Goal: Information Seeking & Learning: Learn about a topic

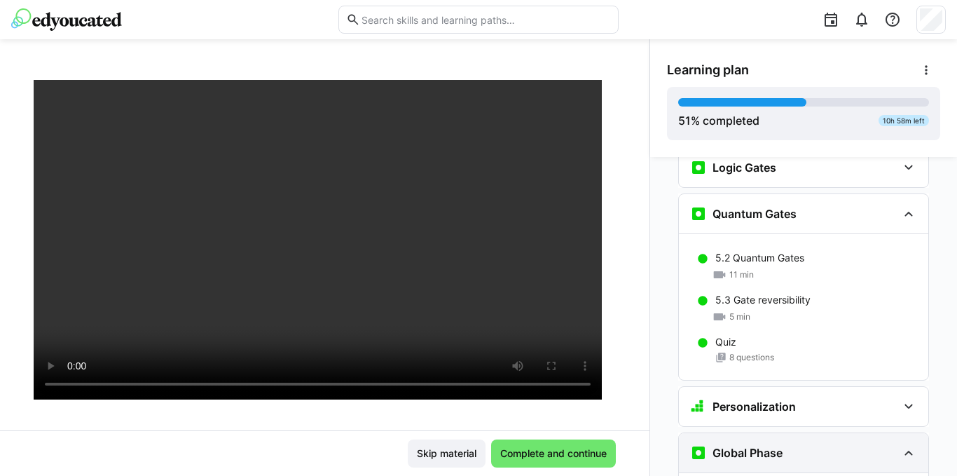
scroll to position [1766, 0]
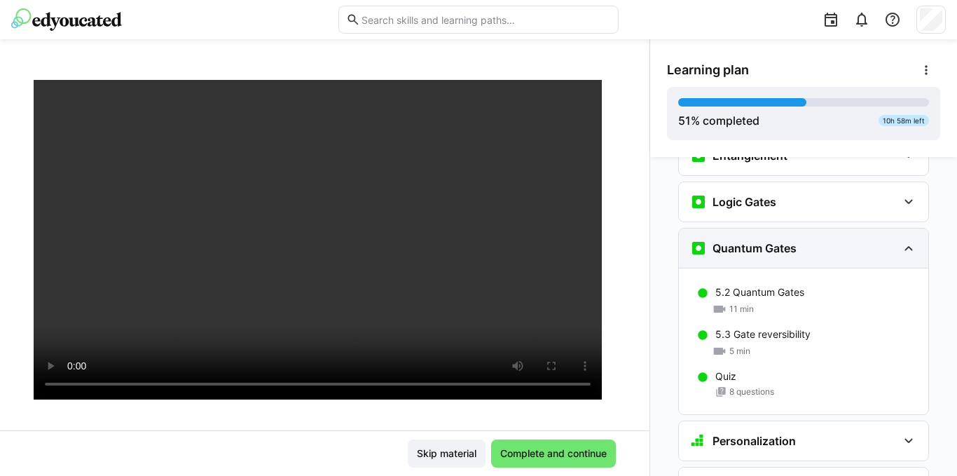
click at [909, 240] on eds-icon at bounding box center [909, 248] width 17 height 17
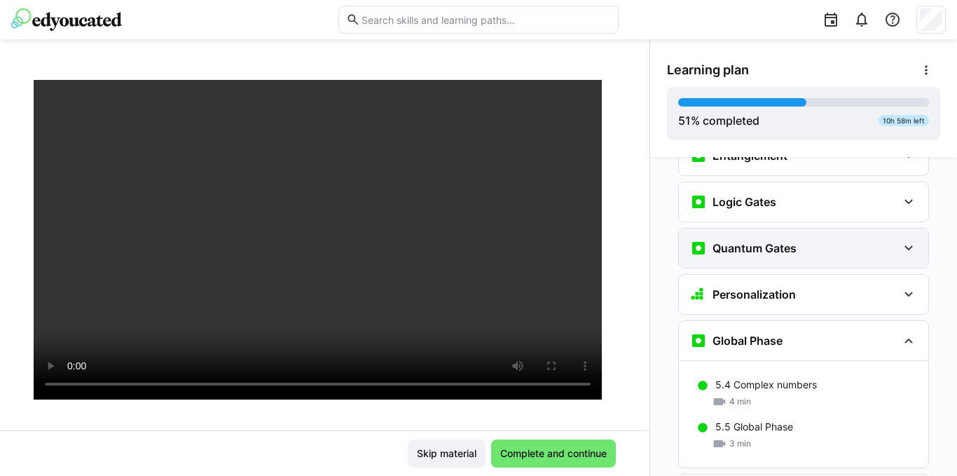
click at [908, 240] on eds-icon at bounding box center [909, 248] width 17 height 17
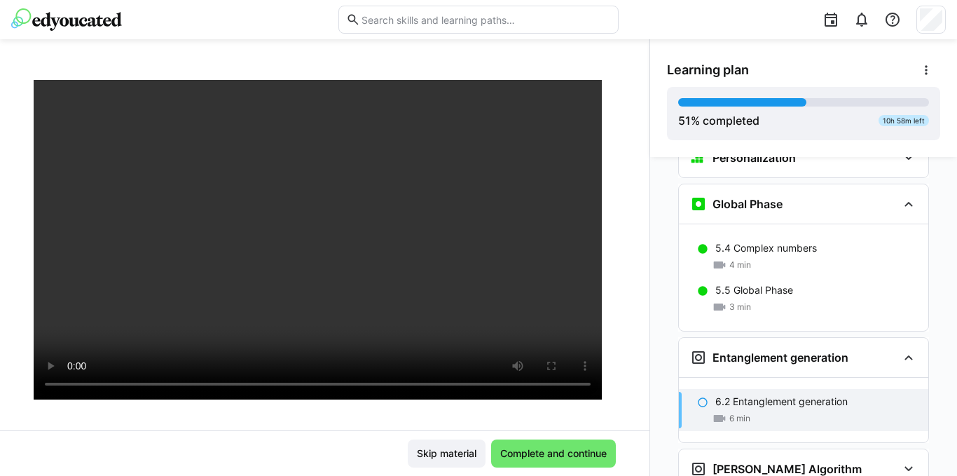
scroll to position [2046, 0]
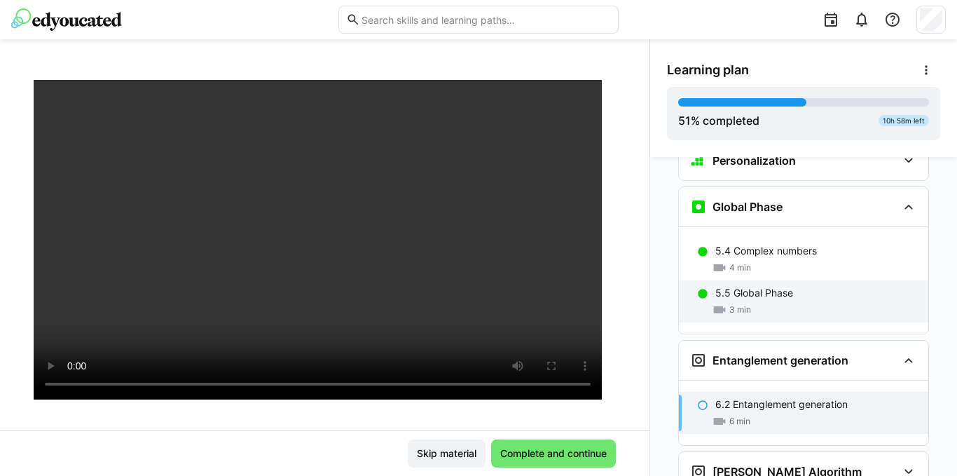
click at [767, 286] on p "5.5 Global Phase" at bounding box center [755, 293] width 78 height 14
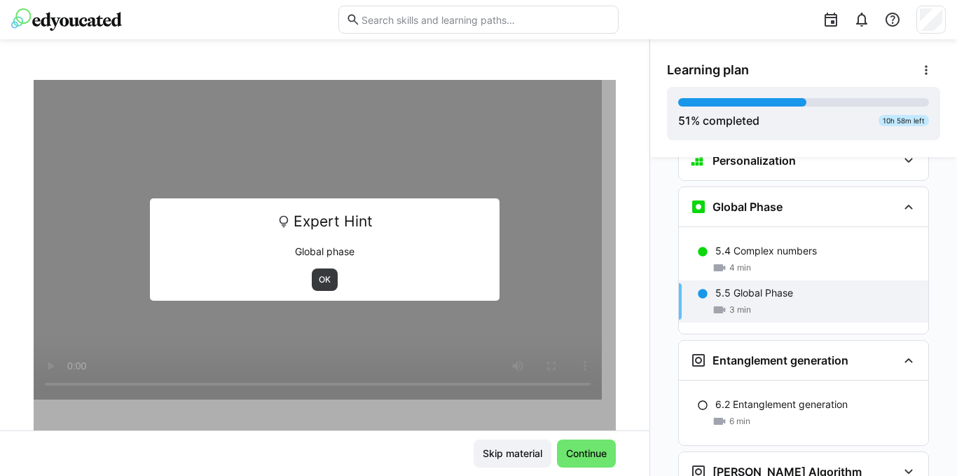
scroll to position [2053, 0]
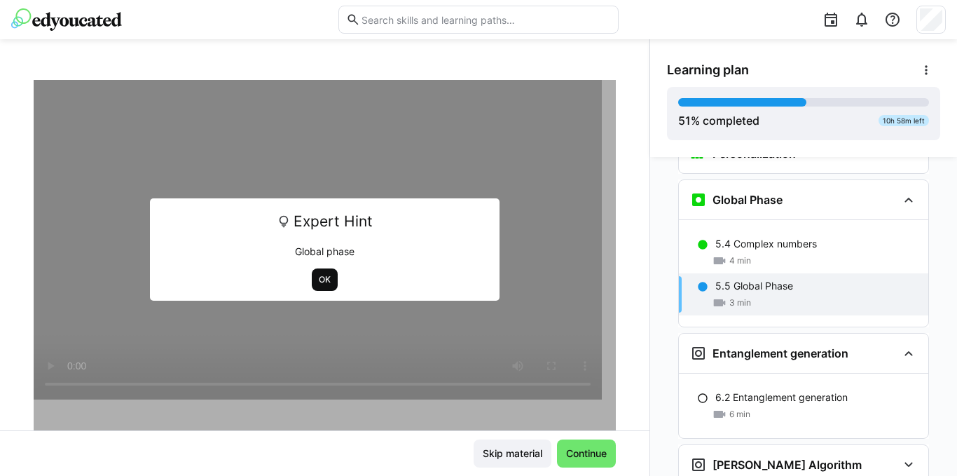
click at [318, 279] on span "OK" at bounding box center [325, 279] width 15 height 11
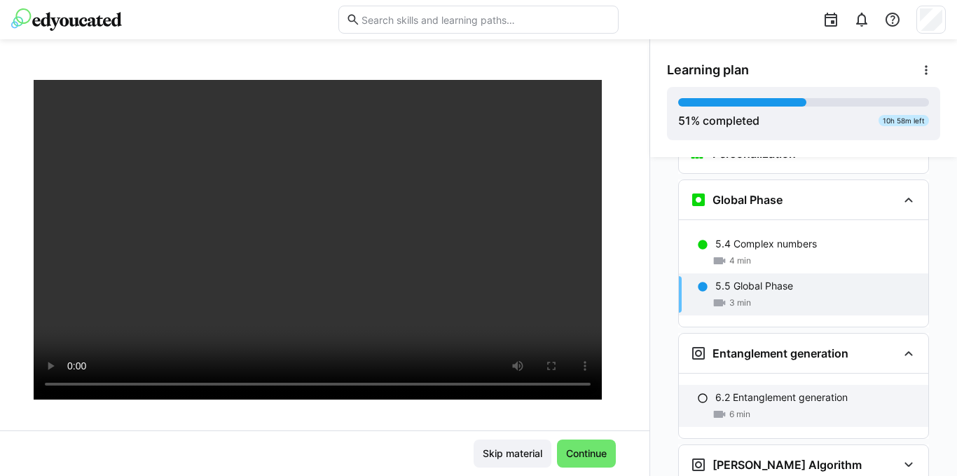
click at [779, 390] on p "6.2 Entanglement generation" at bounding box center [782, 397] width 132 height 14
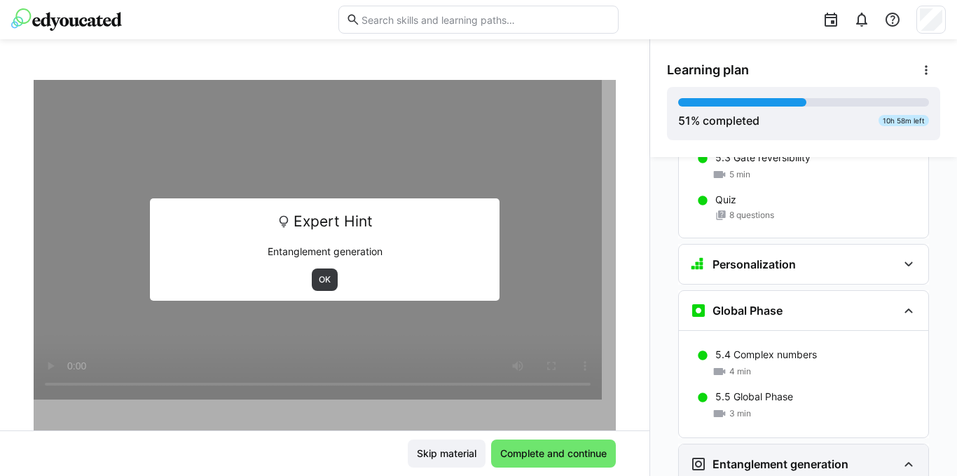
scroll to position [1926, 0]
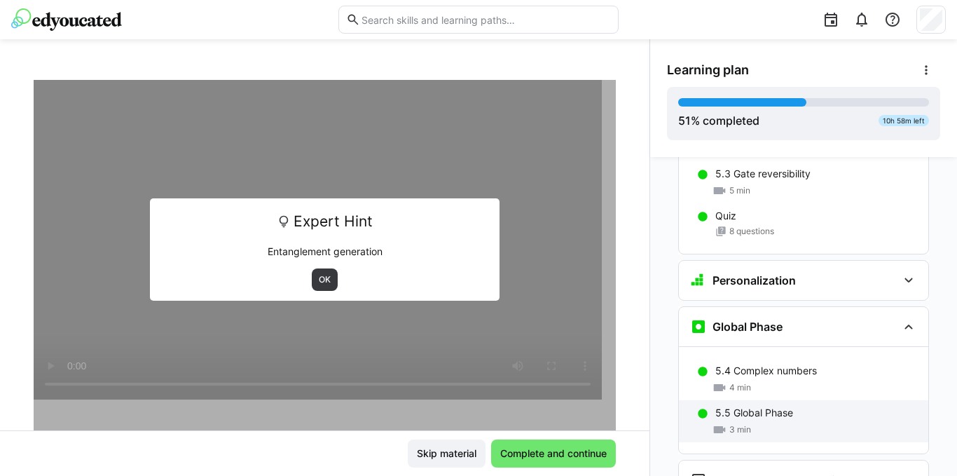
click at [756, 406] on p "5.5 Global Phase" at bounding box center [755, 413] width 78 height 14
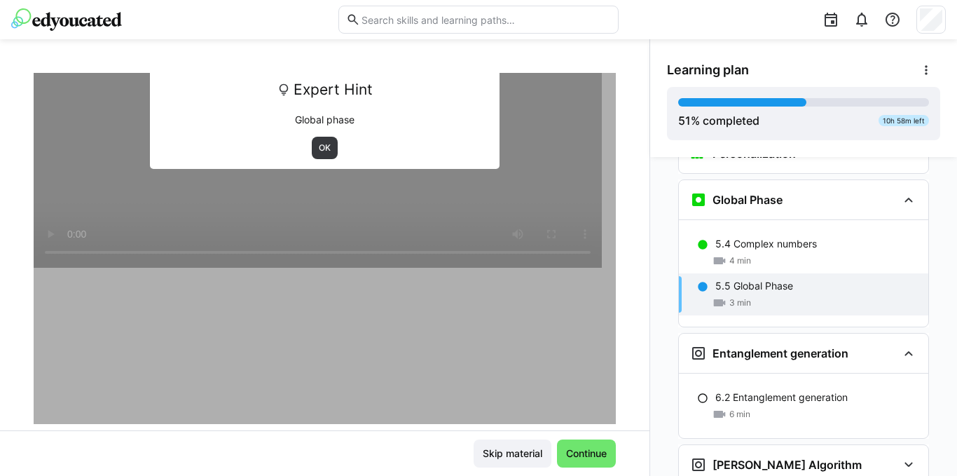
scroll to position [210, 0]
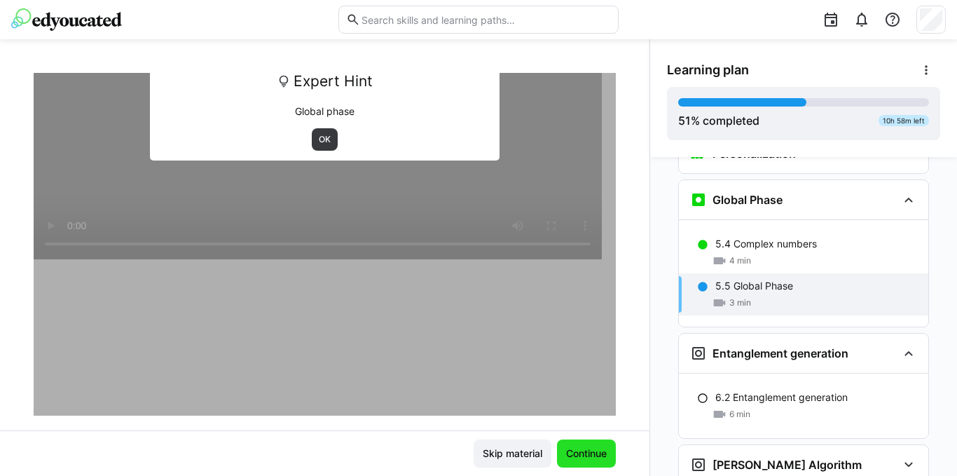
click at [581, 457] on span "Continue" at bounding box center [586, 453] width 45 height 14
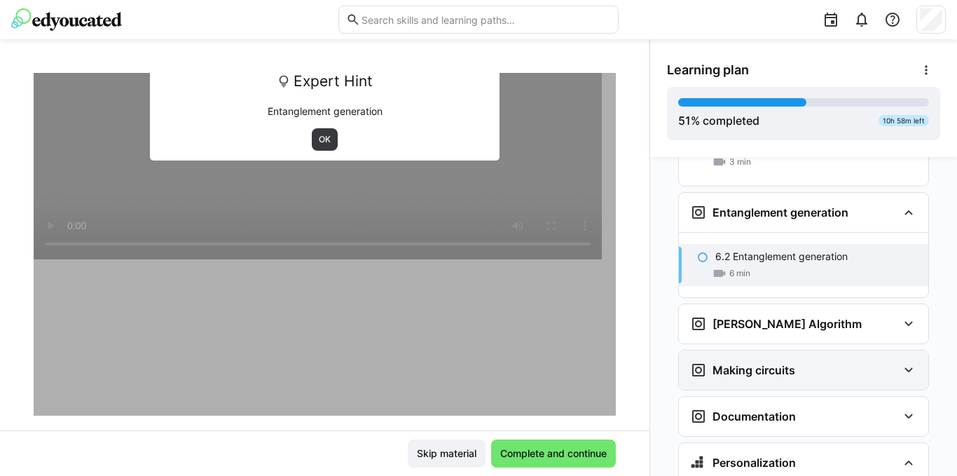
scroll to position [2207, 0]
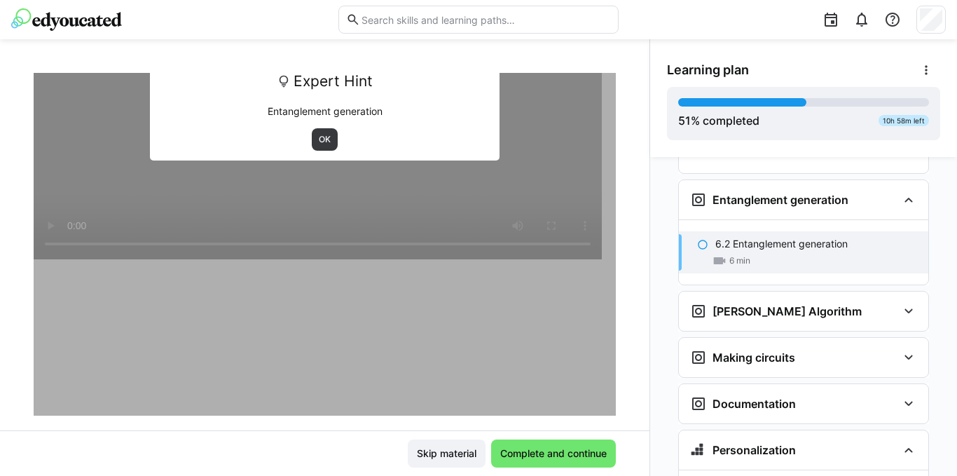
click at [794, 237] on p "6.2 Entanglement generation" at bounding box center [782, 244] width 132 height 14
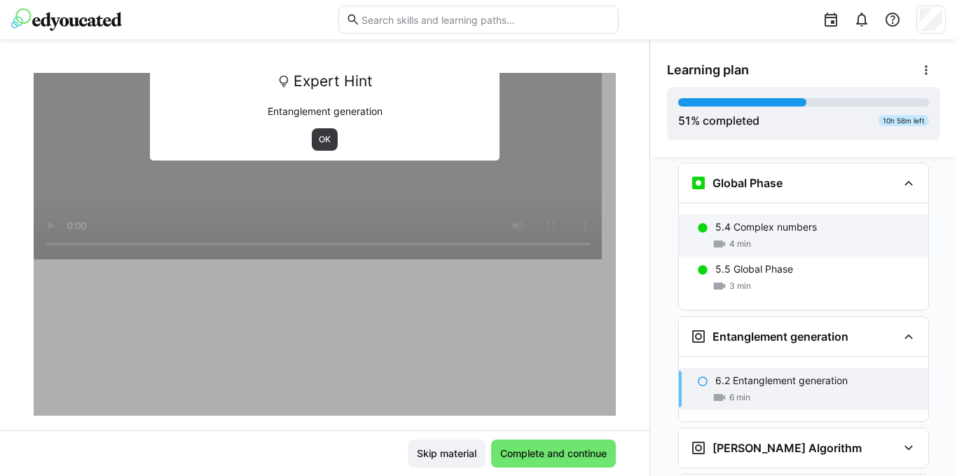
scroll to position [2066, 0]
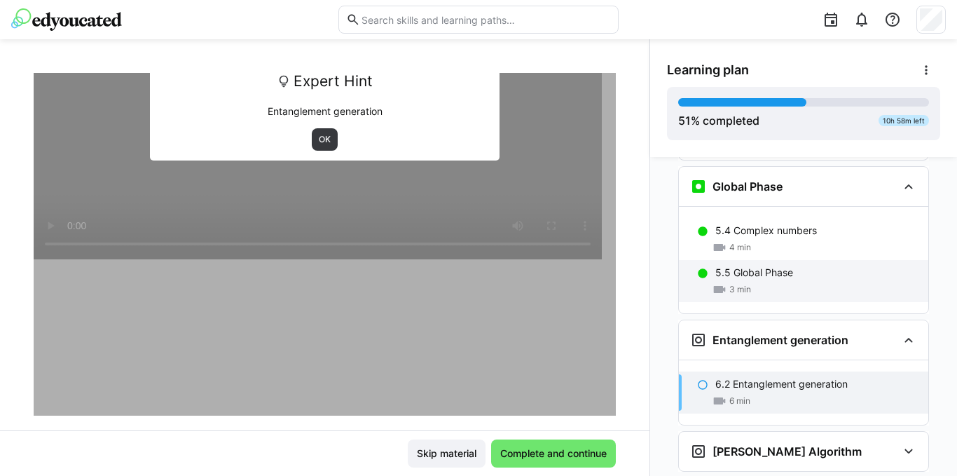
click at [738, 282] on div "3 min" at bounding box center [732, 289] width 39 height 14
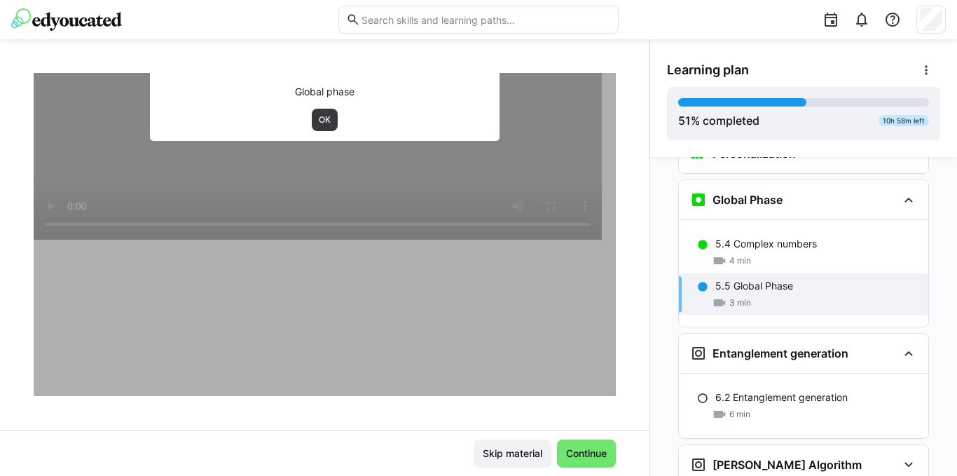
scroll to position [240, 0]
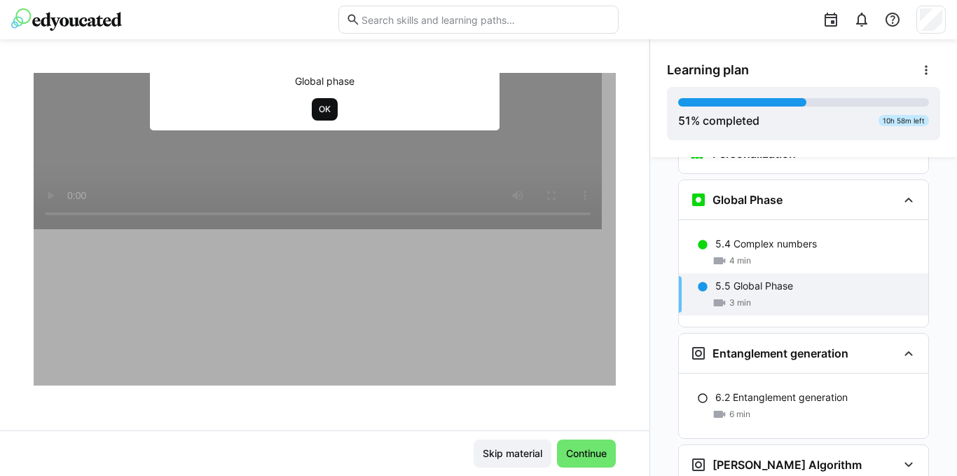
click at [318, 109] on span "OK" at bounding box center [325, 109] width 15 height 11
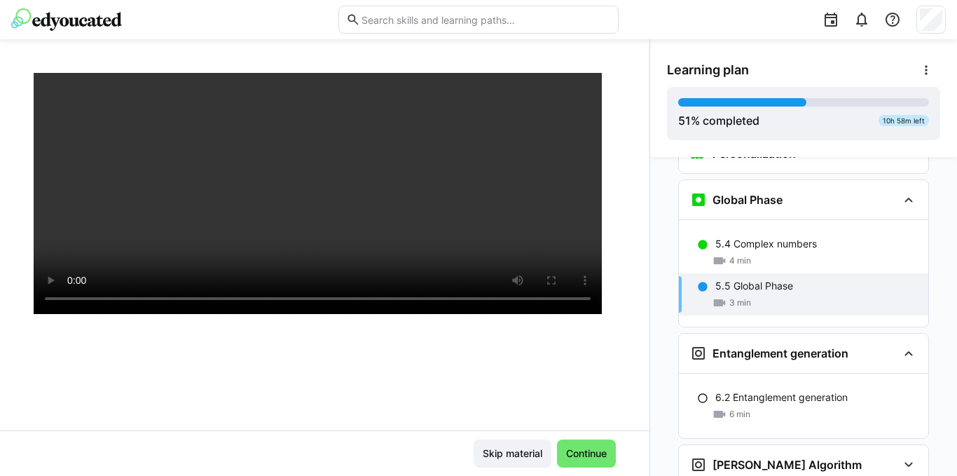
scroll to position [210, 0]
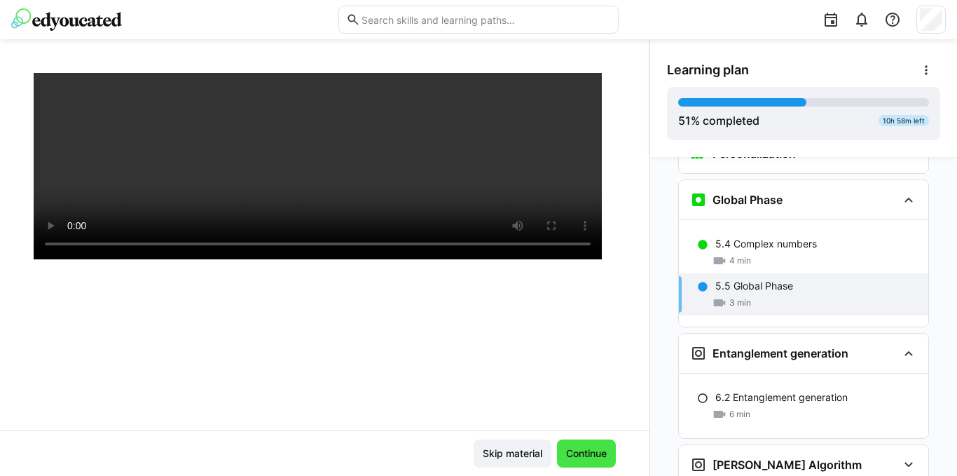
click at [580, 451] on span "Continue" at bounding box center [586, 453] width 45 height 14
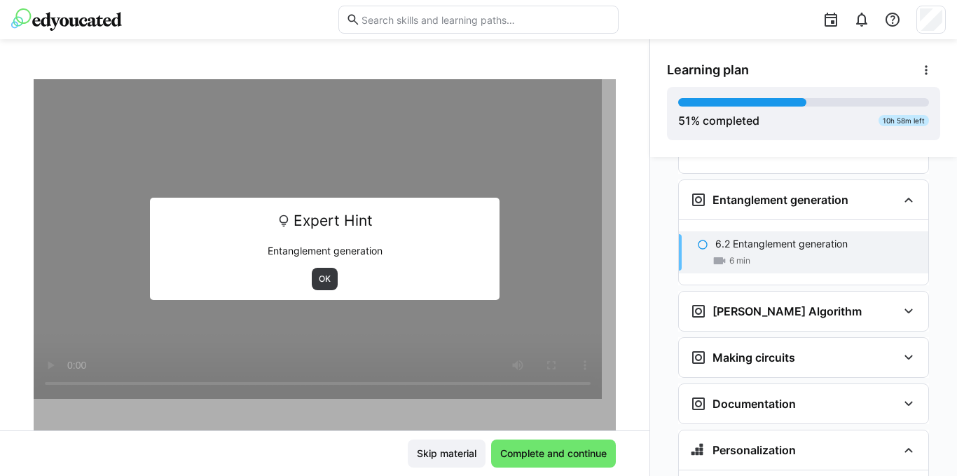
scroll to position [70, 0]
click at [318, 281] on span "OK" at bounding box center [325, 279] width 15 height 11
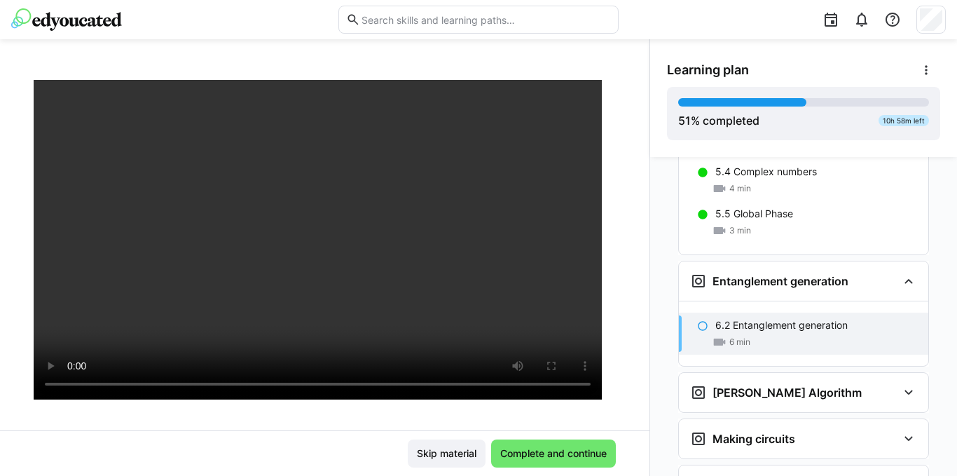
scroll to position [2066, 0]
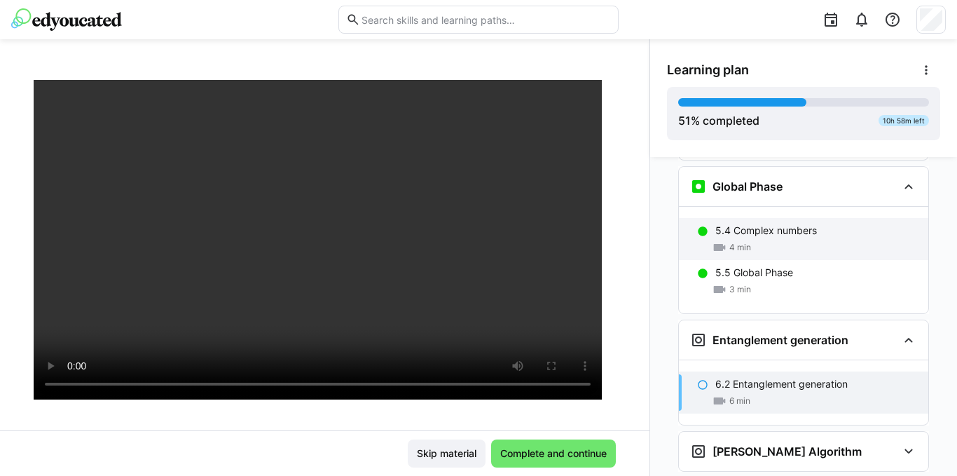
click at [765, 240] on div "4 min" at bounding box center [817, 247] width 202 height 14
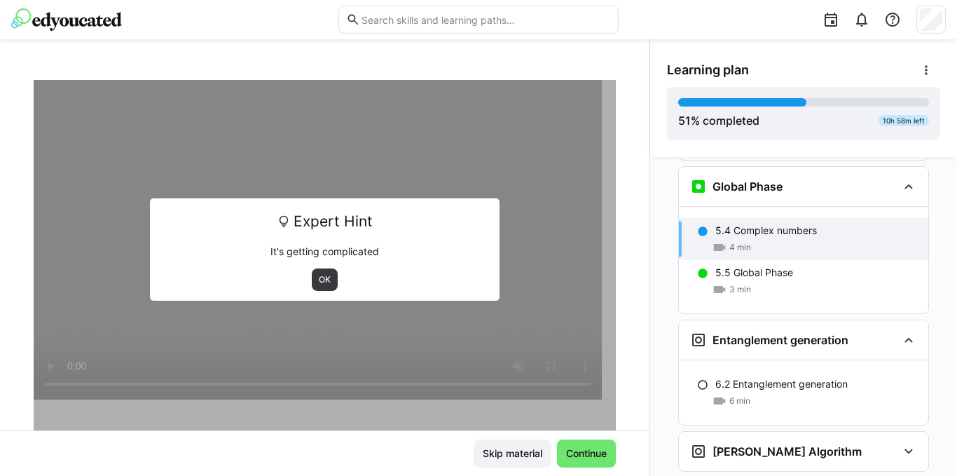
scroll to position [2053, 0]
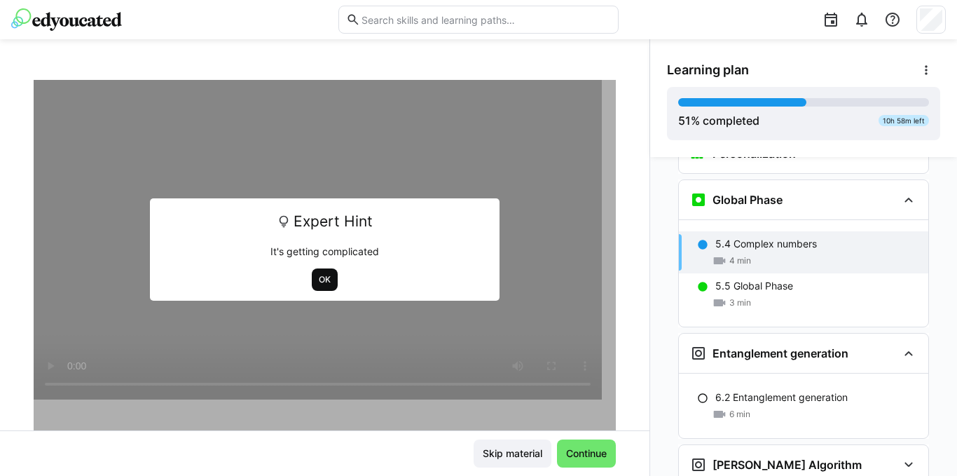
click at [318, 279] on span "OK" at bounding box center [325, 279] width 15 height 11
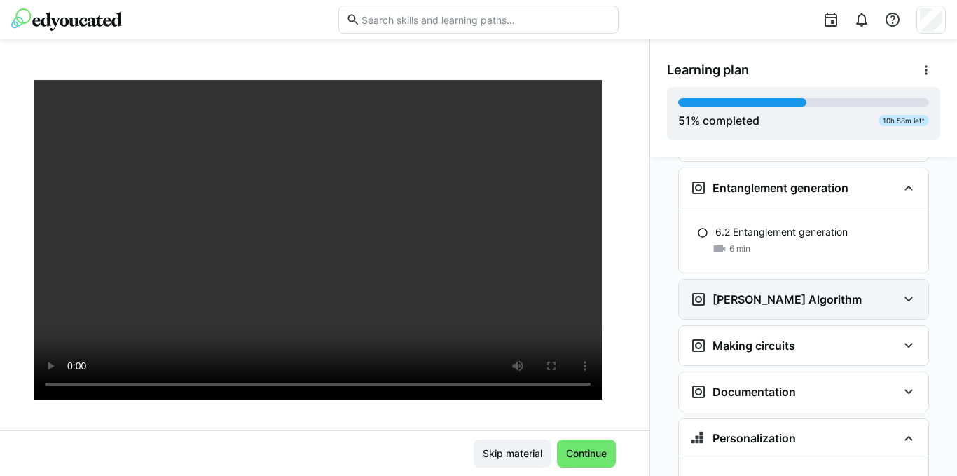
scroll to position [2186, 0]
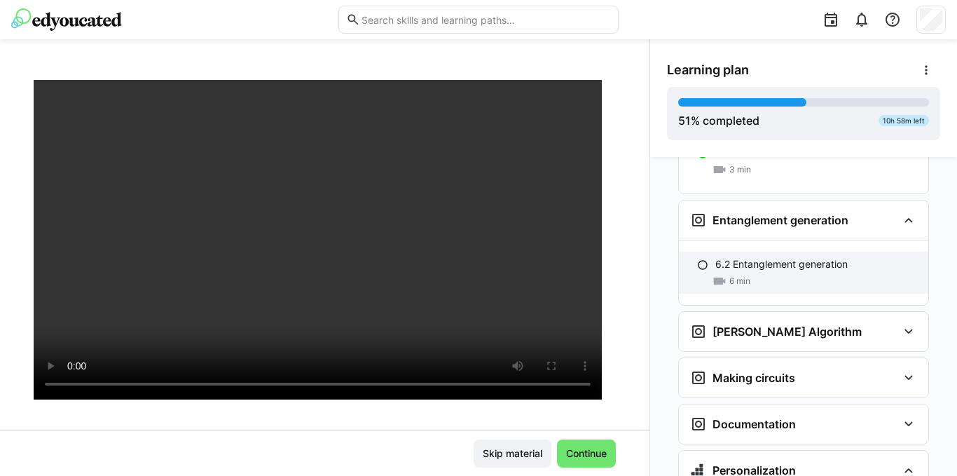
click at [758, 252] on div "6.2 Entanglement generation 6 min" at bounding box center [804, 273] width 250 height 42
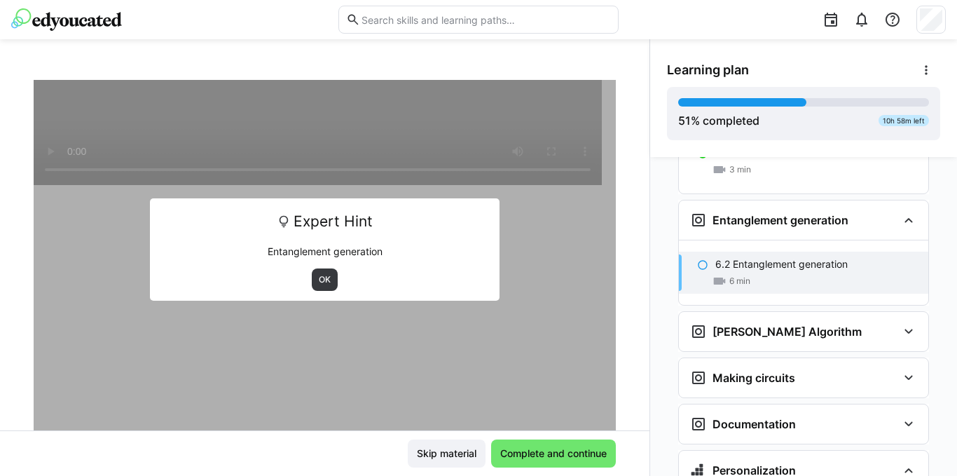
scroll to position [2207, 0]
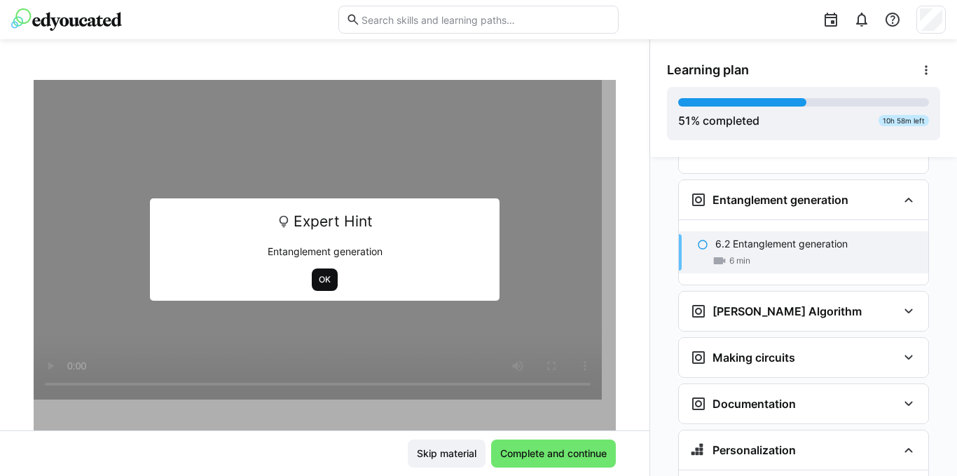
click at [318, 279] on span "OK" at bounding box center [325, 279] width 15 height 11
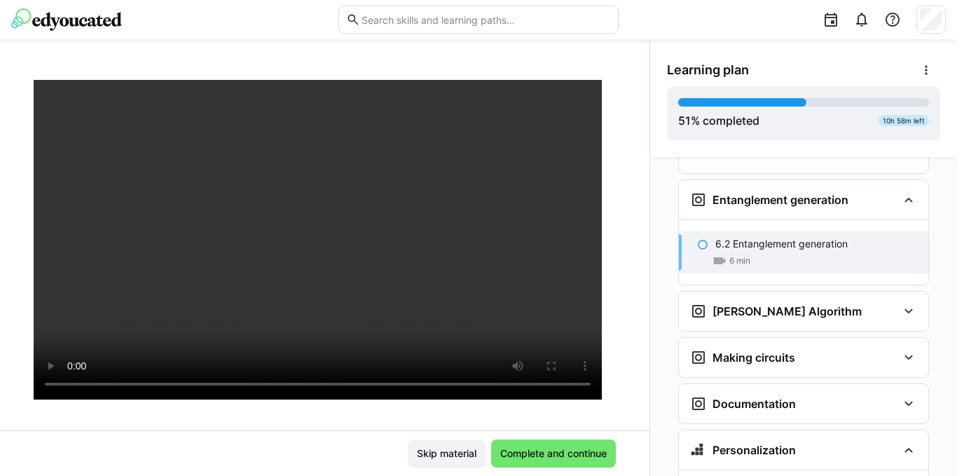
click at [650, 442] on div "Personalization Question 1 Question 2 Question 3 Question 4 Question 5 Assessme…" at bounding box center [803, 316] width 307 height 319
click at [553, 459] on span "Complete and continue" at bounding box center [553, 453] width 111 height 14
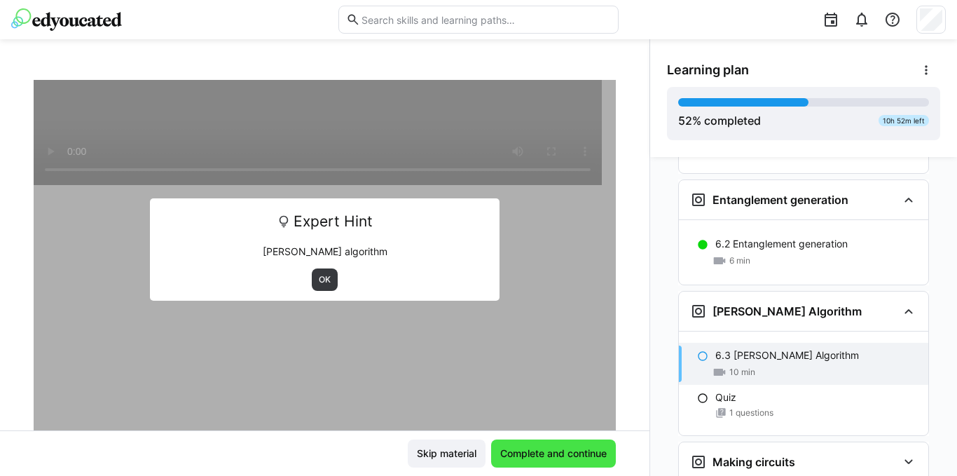
scroll to position [2318, 0]
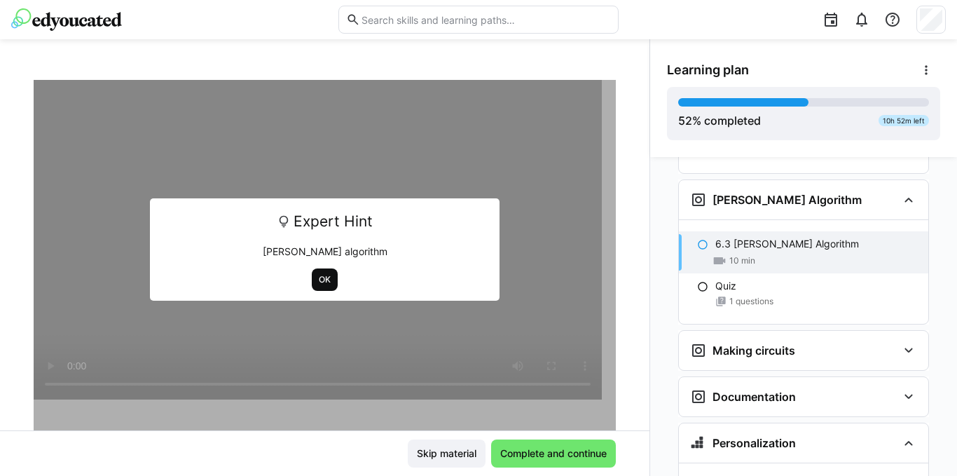
click at [315, 289] on span "OK" at bounding box center [325, 279] width 26 height 22
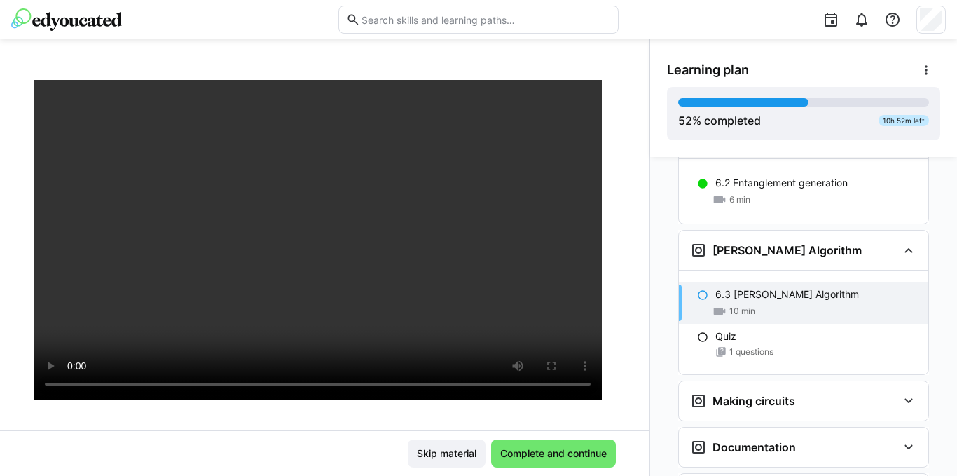
scroll to position [2291, 0]
